Goal: Information Seeking & Learning: Learn about a topic

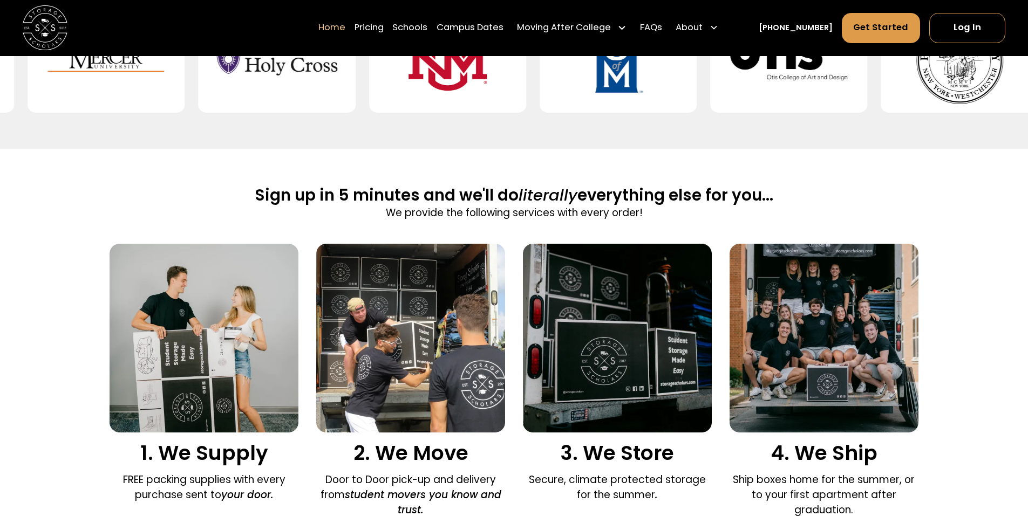
scroll to position [593, 0]
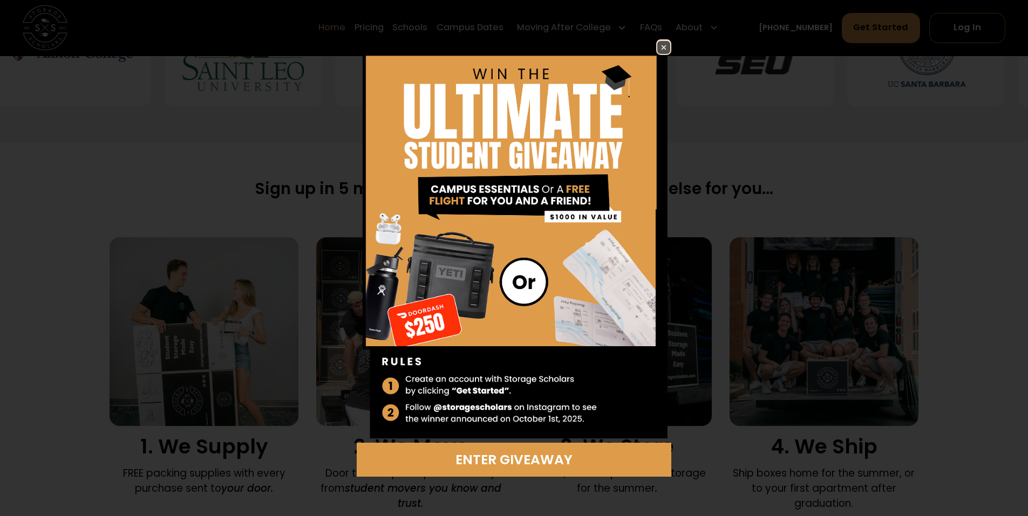
click at [657, 44] on link at bounding box center [663, 46] width 15 height 15
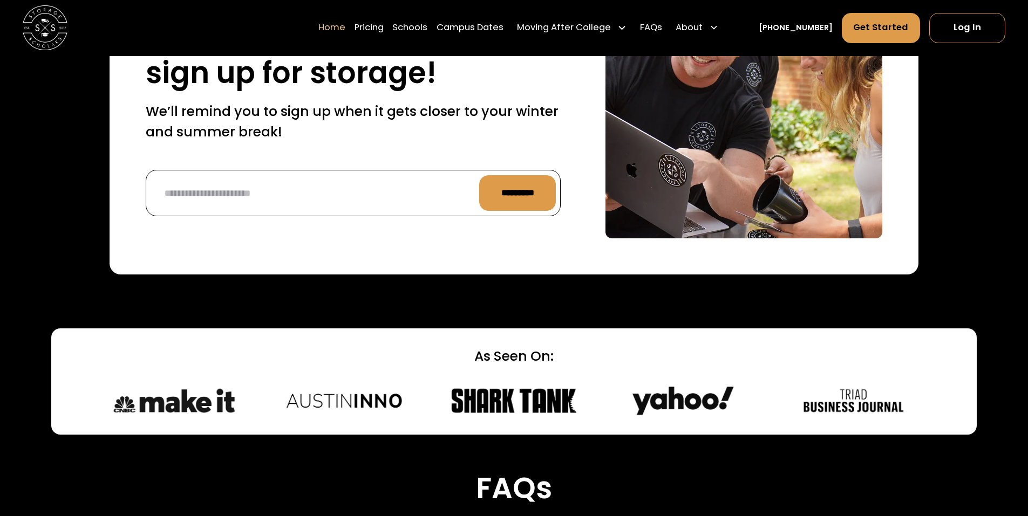
scroll to position [2697, 0]
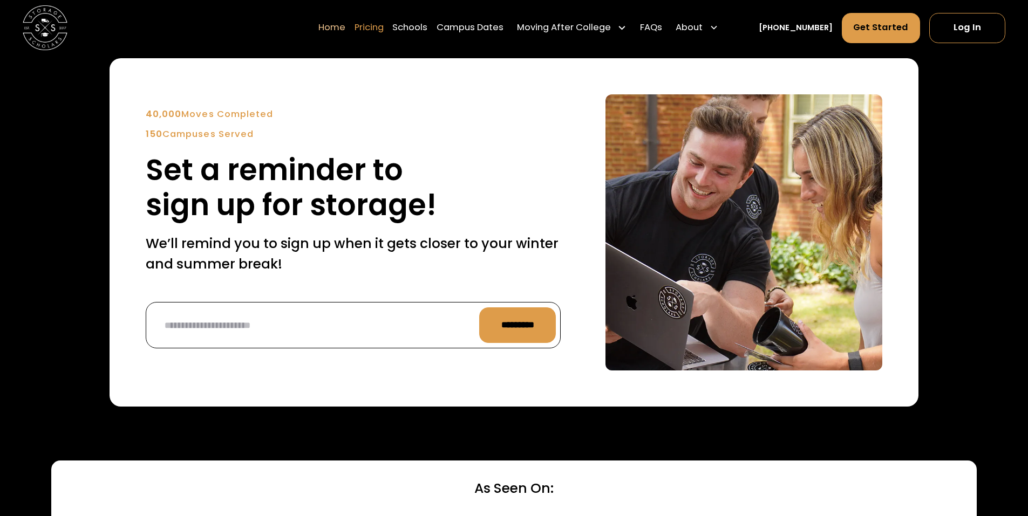
click at [378, 26] on link "Pricing" at bounding box center [368, 27] width 29 height 31
click at [384, 29] on link "Pricing" at bounding box center [368, 27] width 29 height 31
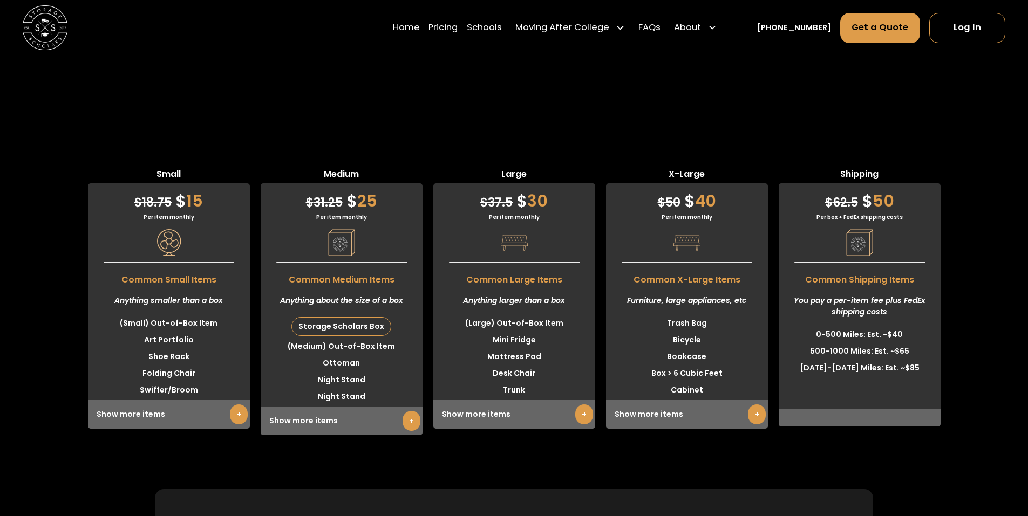
scroll to position [2710, 0]
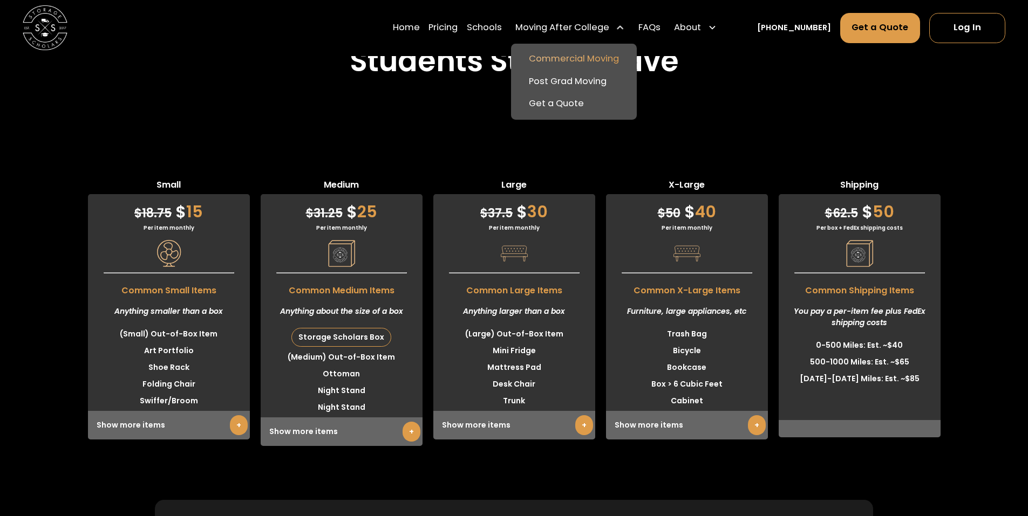
click at [566, 62] on link "Commercial Moving" at bounding box center [573, 59] width 117 height 23
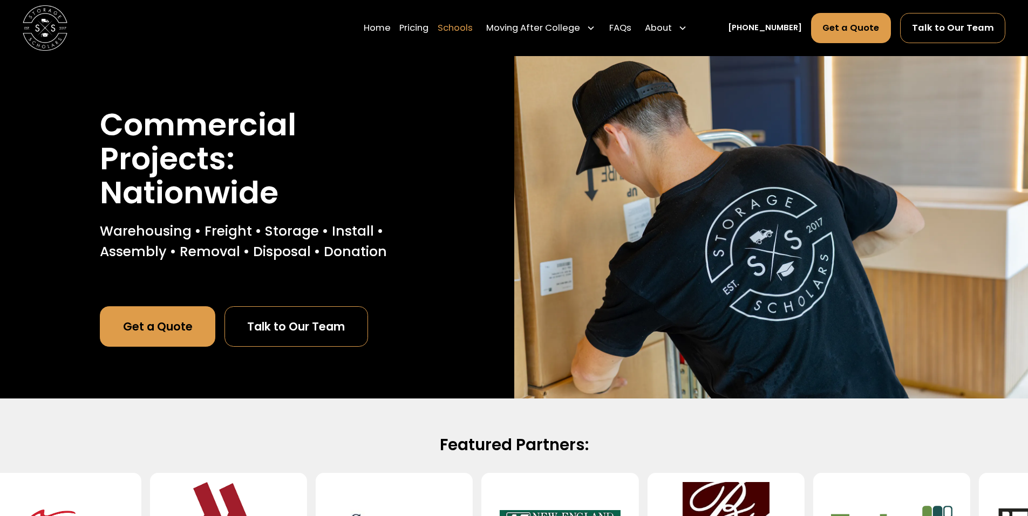
click at [466, 29] on link "Schools" at bounding box center [454, 27] width 35 height 31
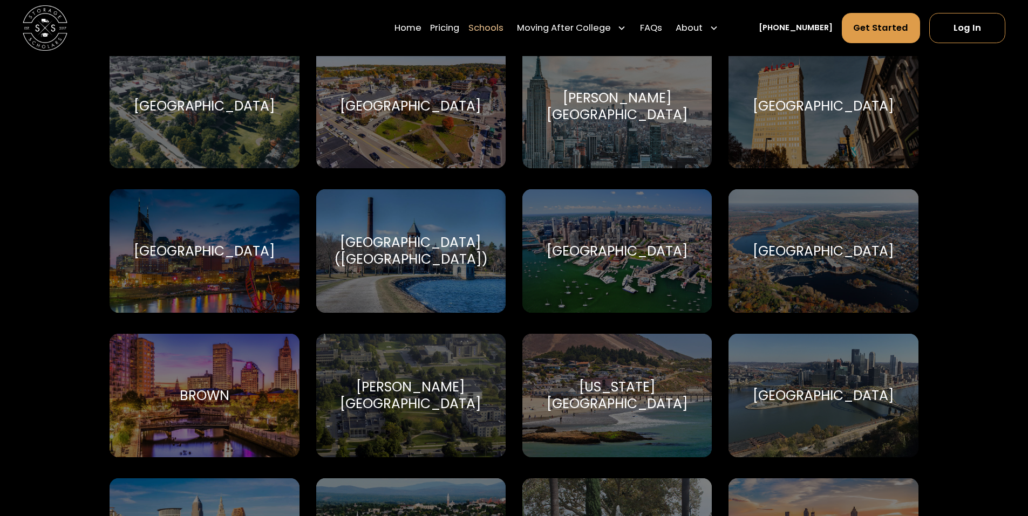
scroll to position [701, 0]
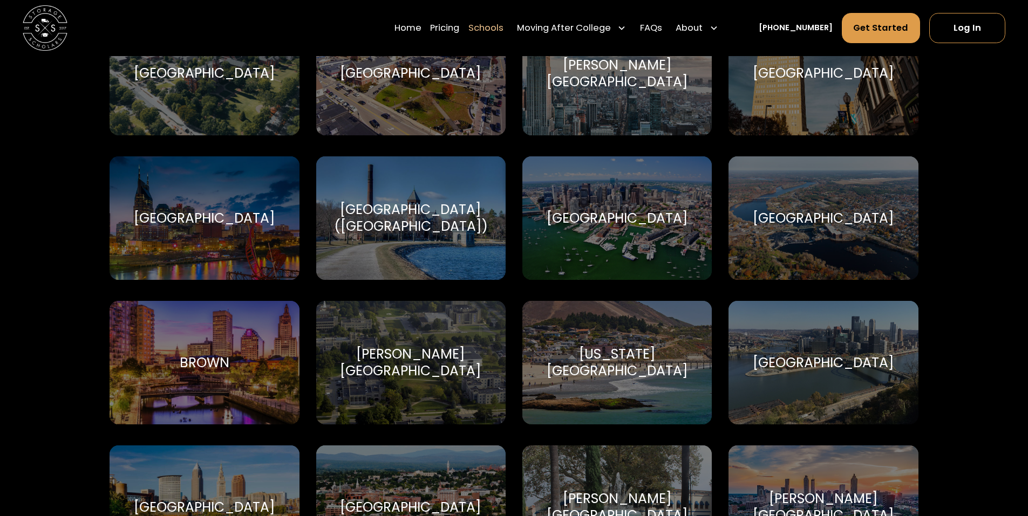
click at [249, 336] on div "Brown [GEOGRAPHIC_DATA]" at bounding box center [203, 363] width 189 height 124
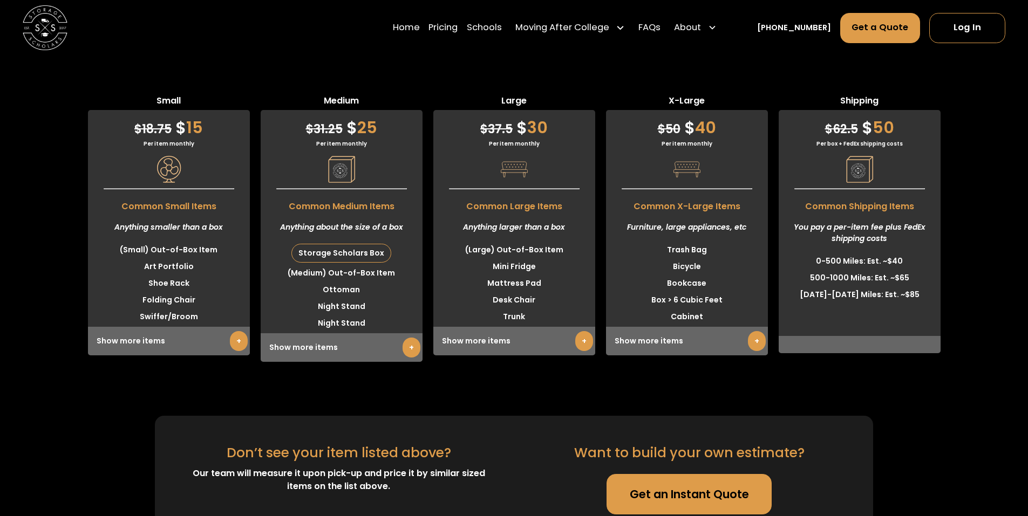
scroll to position [3668, 0]
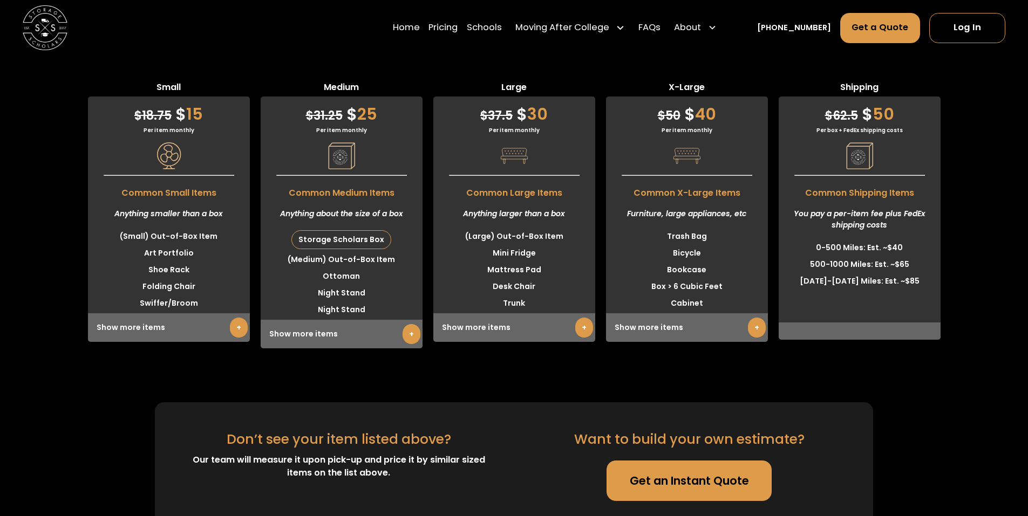
click at [404, 324] on link "+" at bounding box center [411, 334] width 18 height 20
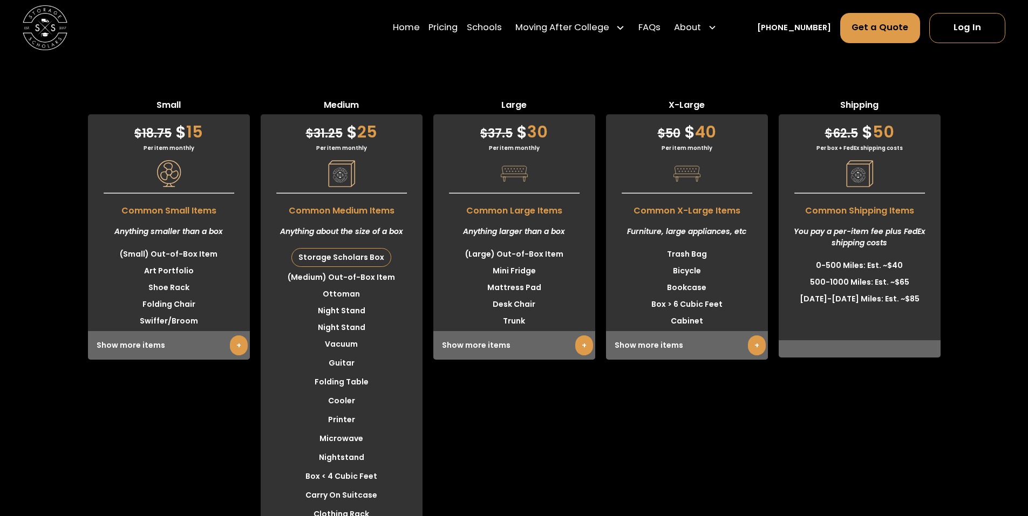
scroll to position [3614, 0]
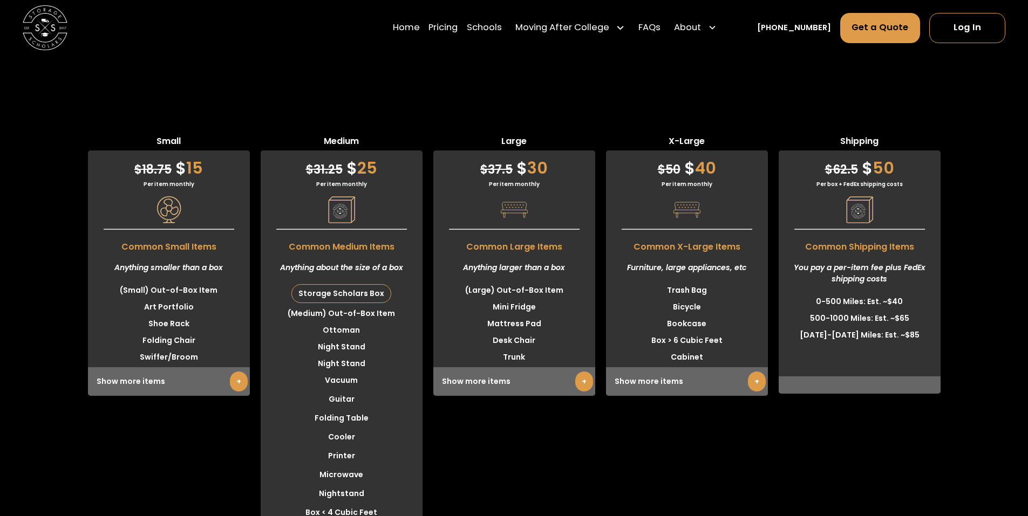
click at [241, 372] on link "+" at bounding box center [239, 382] width 18 height 20
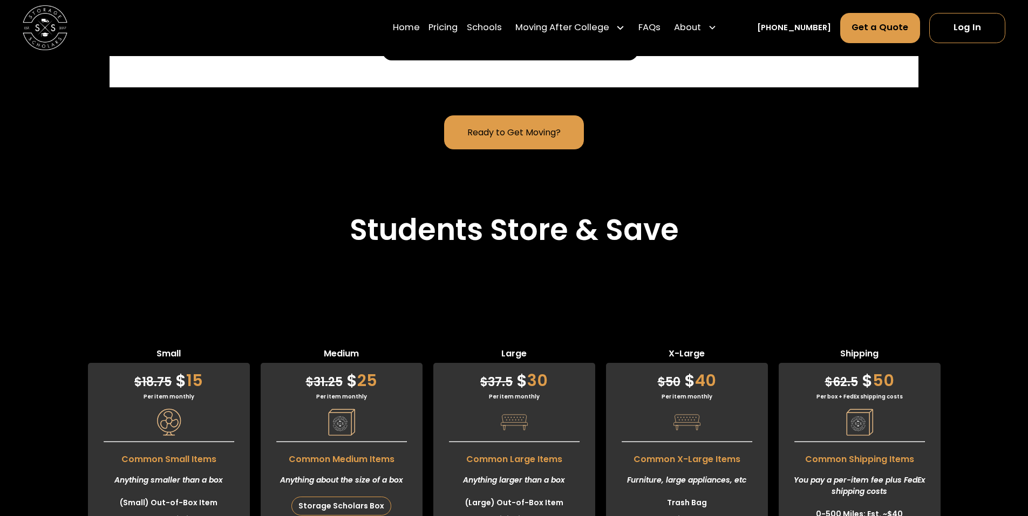
scroll to position [3398, 0]
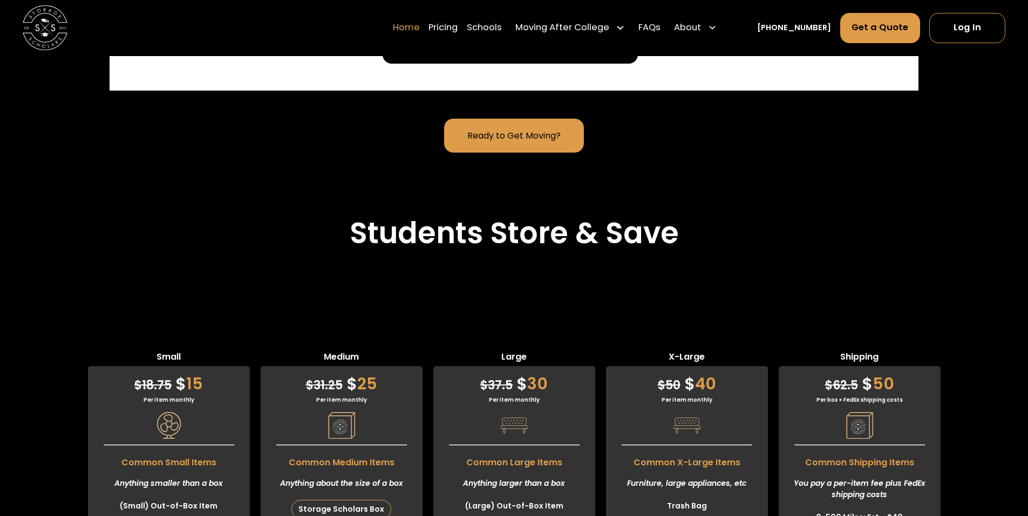
click at [420, 28] on link "Home" at bounding box center [406, 27] width 27 height 31
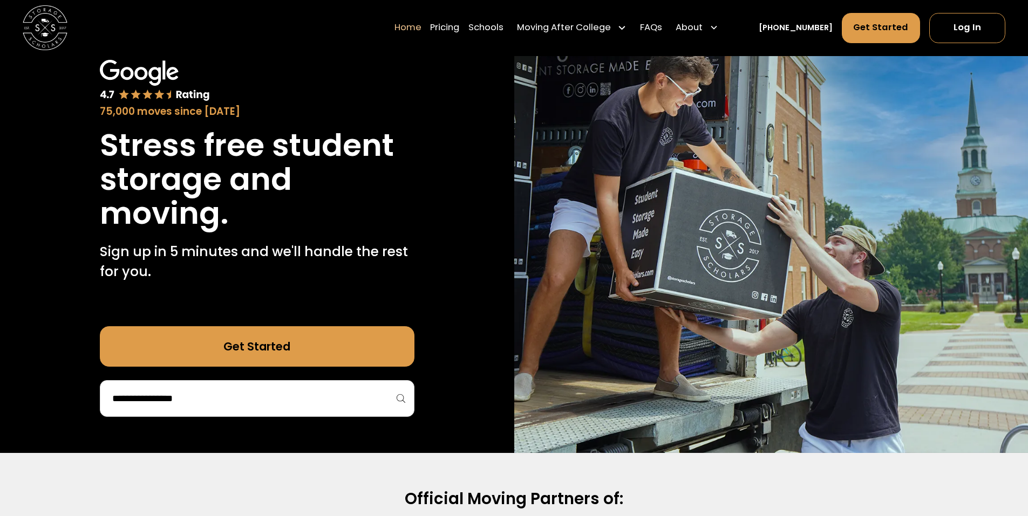
scroll to position [54, 0]
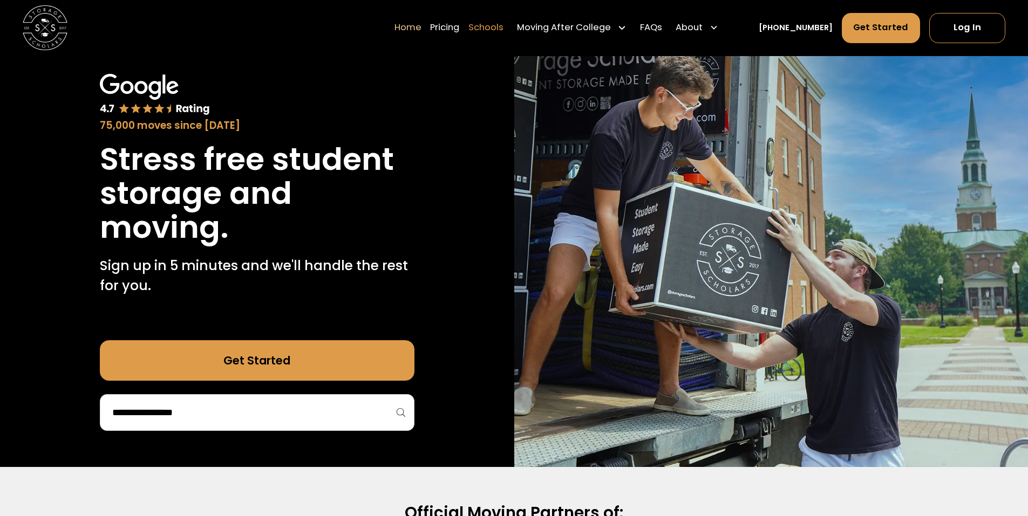
click at [494, 26] on link "Schools" at bounding box center [485, 27] width 35 height 31
